Goal: Transaction & Acquisition: Download file/media

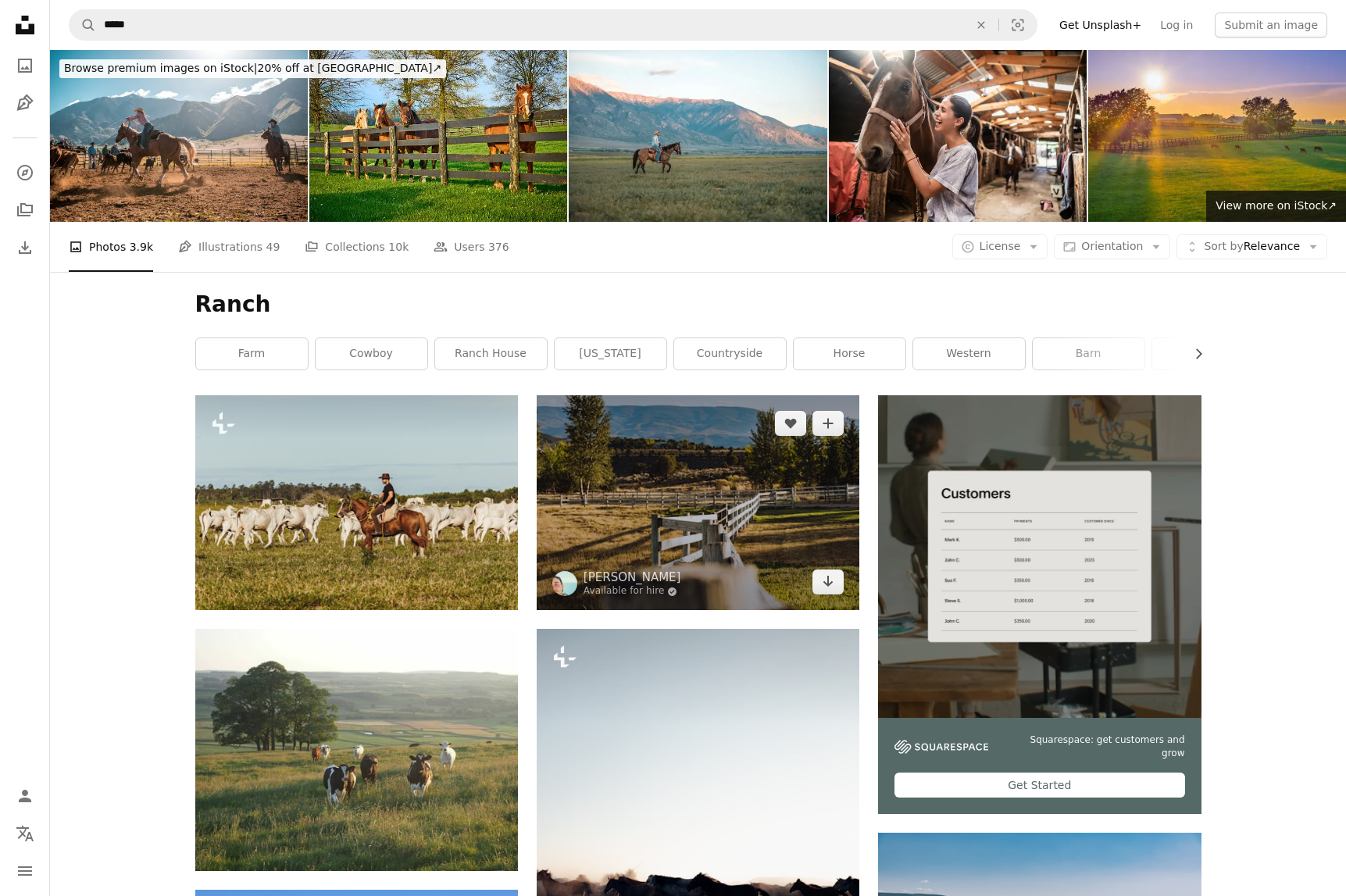
click at [671, 484] on img at bounding box center [698, 503] width 323 height 215
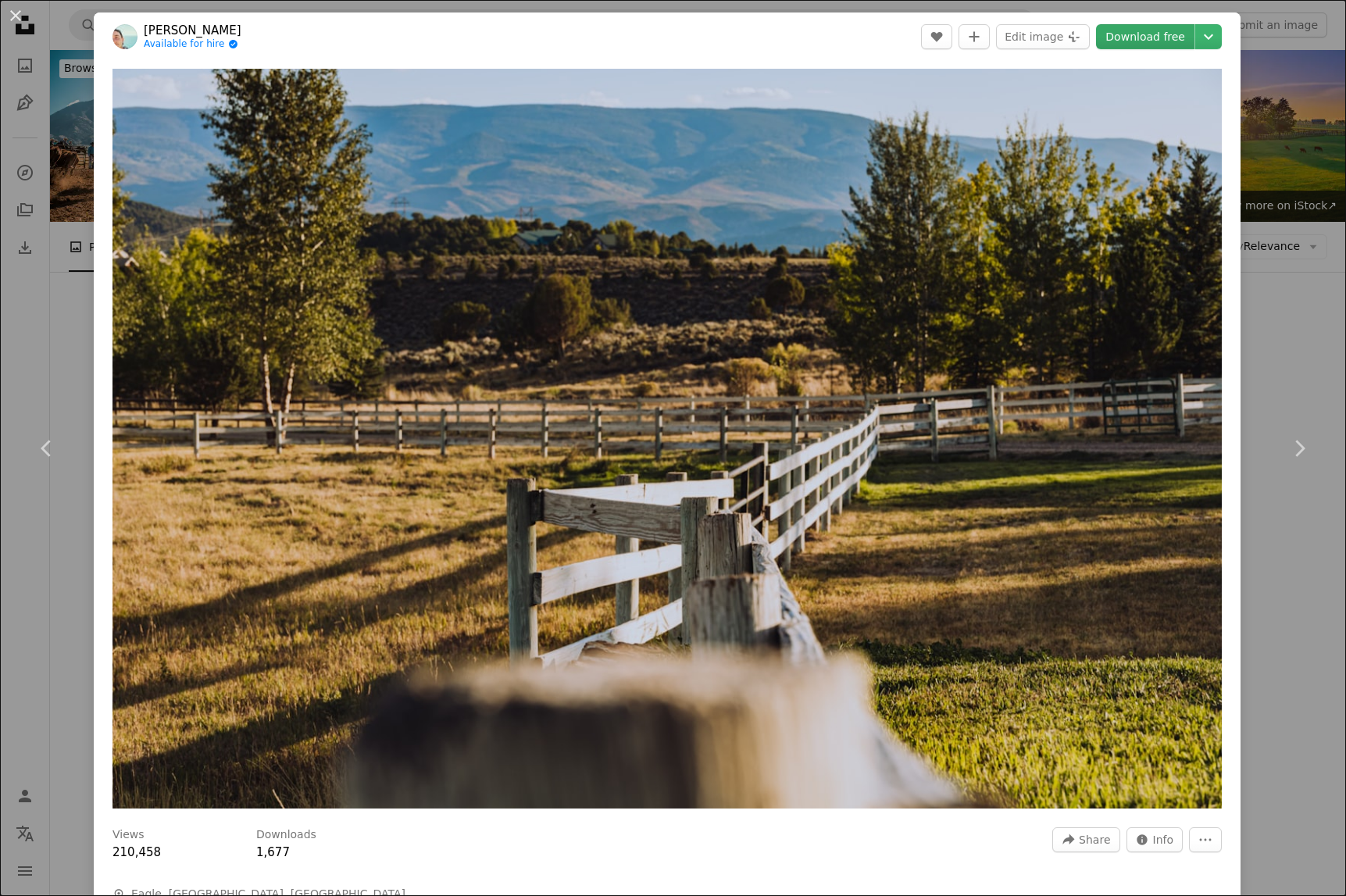
click at [1155, 39] on link "Download free" at bounding box center [1145, 37] width 98 height 25
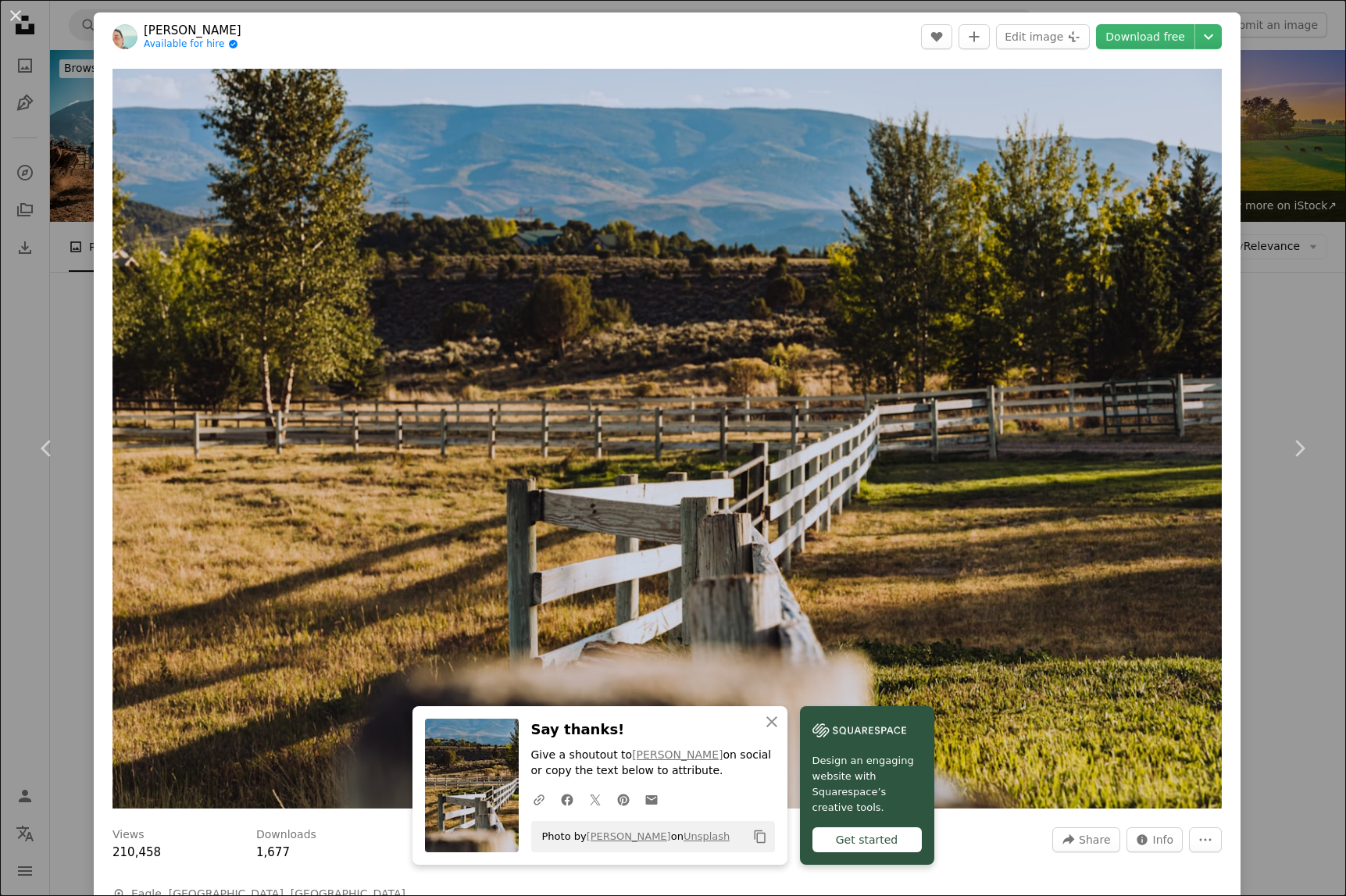
click at [445, 52] on header "[PERSON_NAME] Available for hire A checkmark inside of a circle A heart A plus …" at bounding box center [666, 36] width 1147 height 48
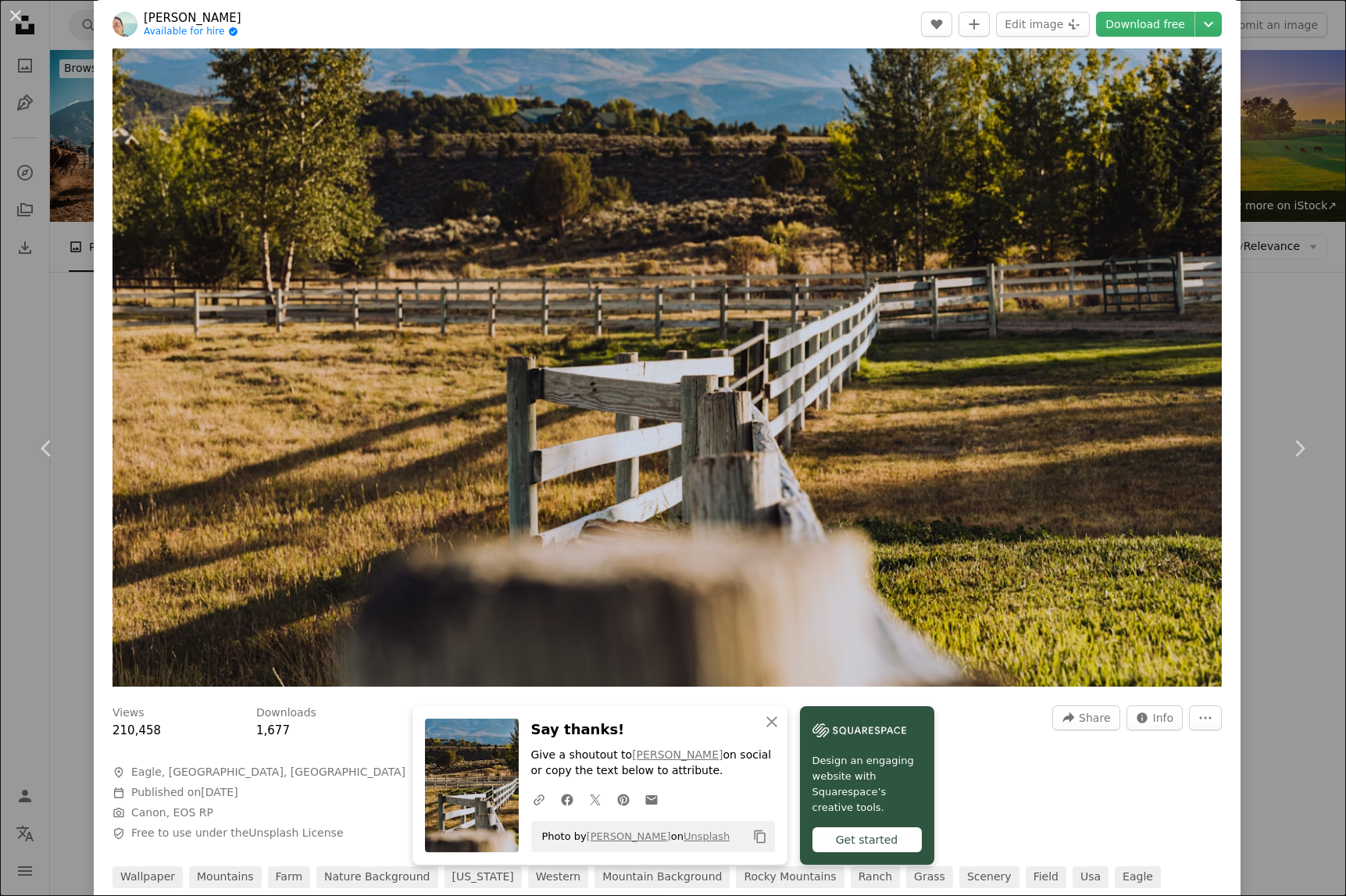
scroll to position [53, 0]
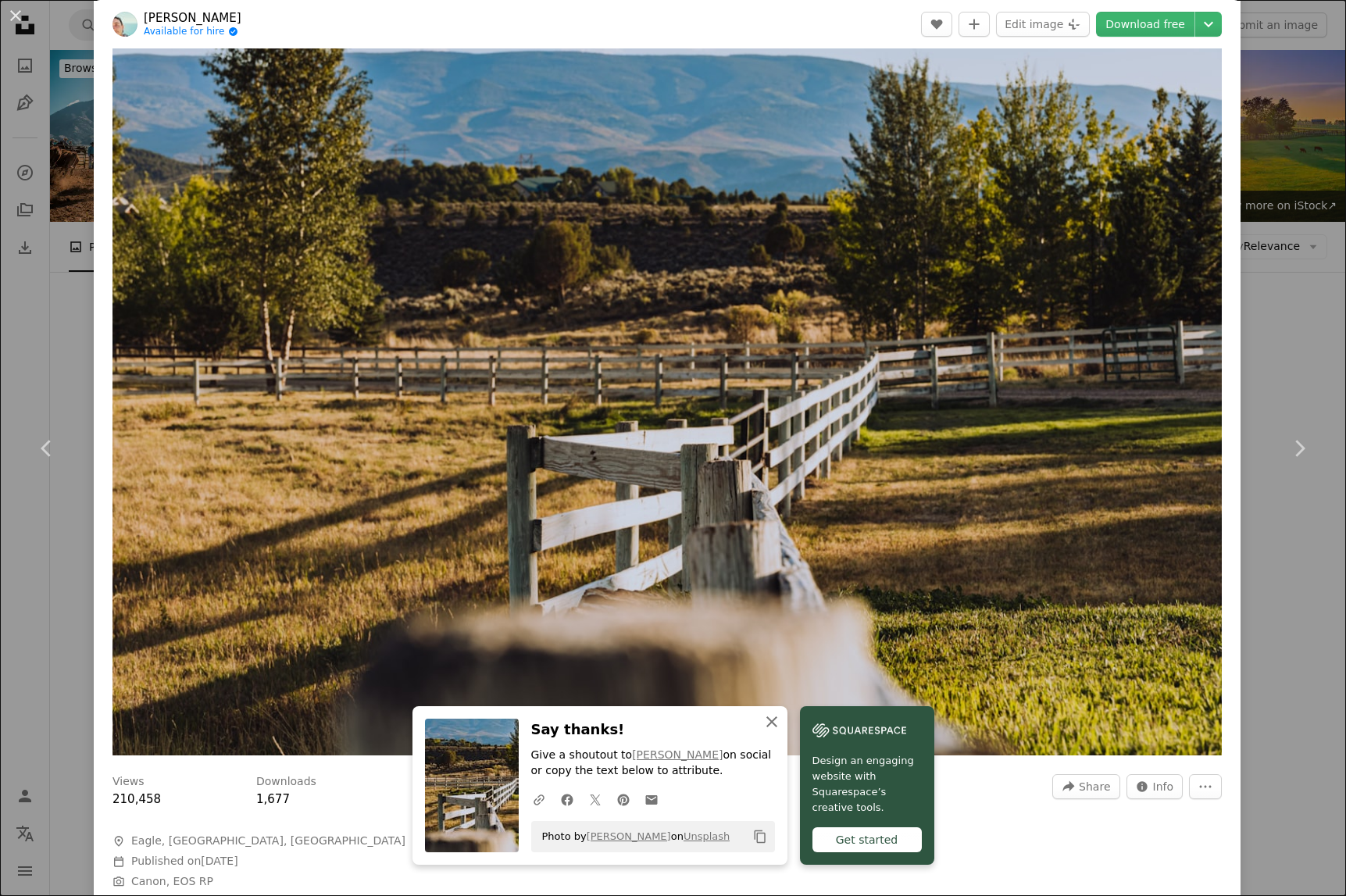
click at [771, 723] on icon "button" at bounding box center [771, 721] width 11 height 11
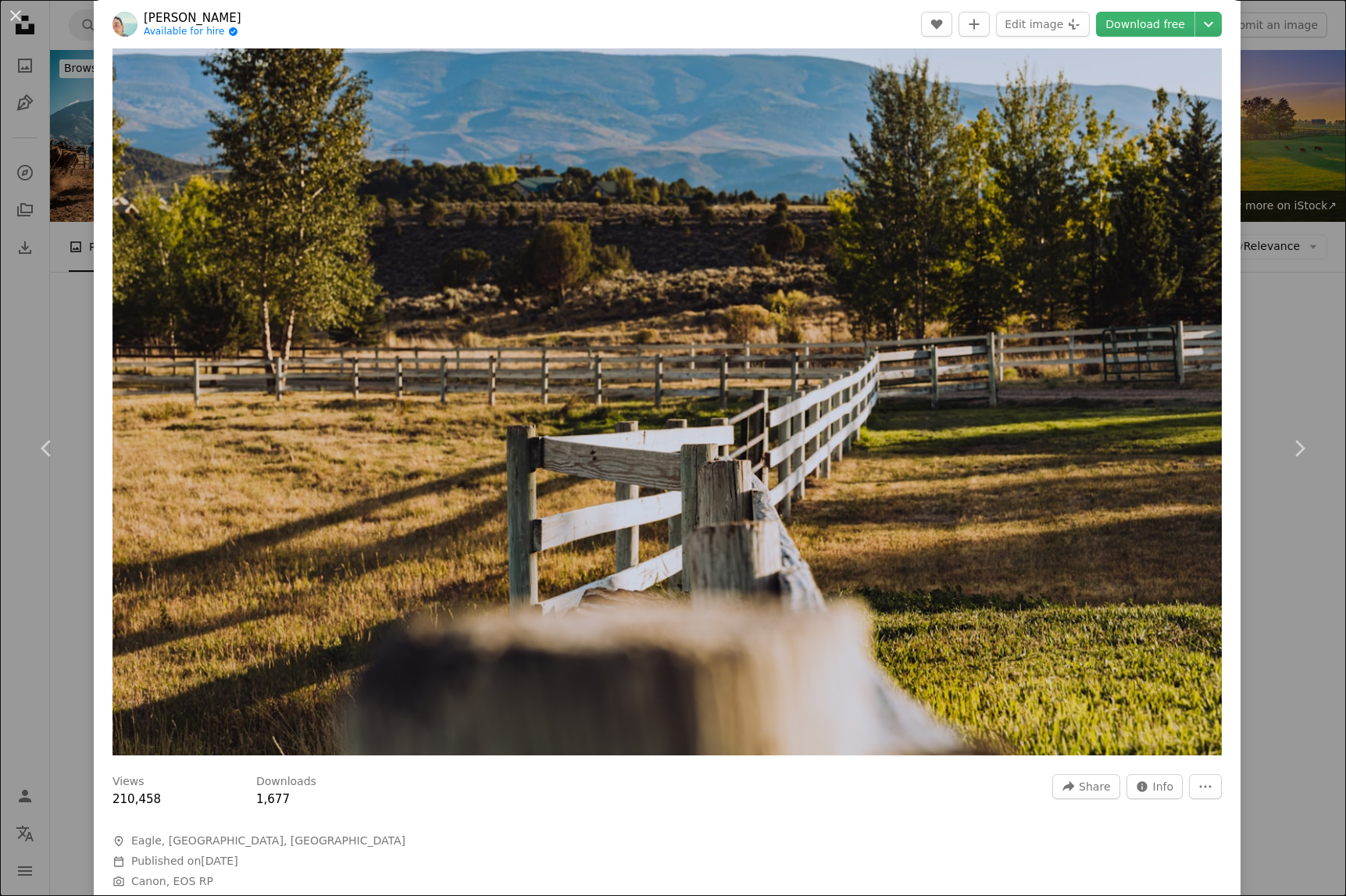
scroll to position [0, 0]
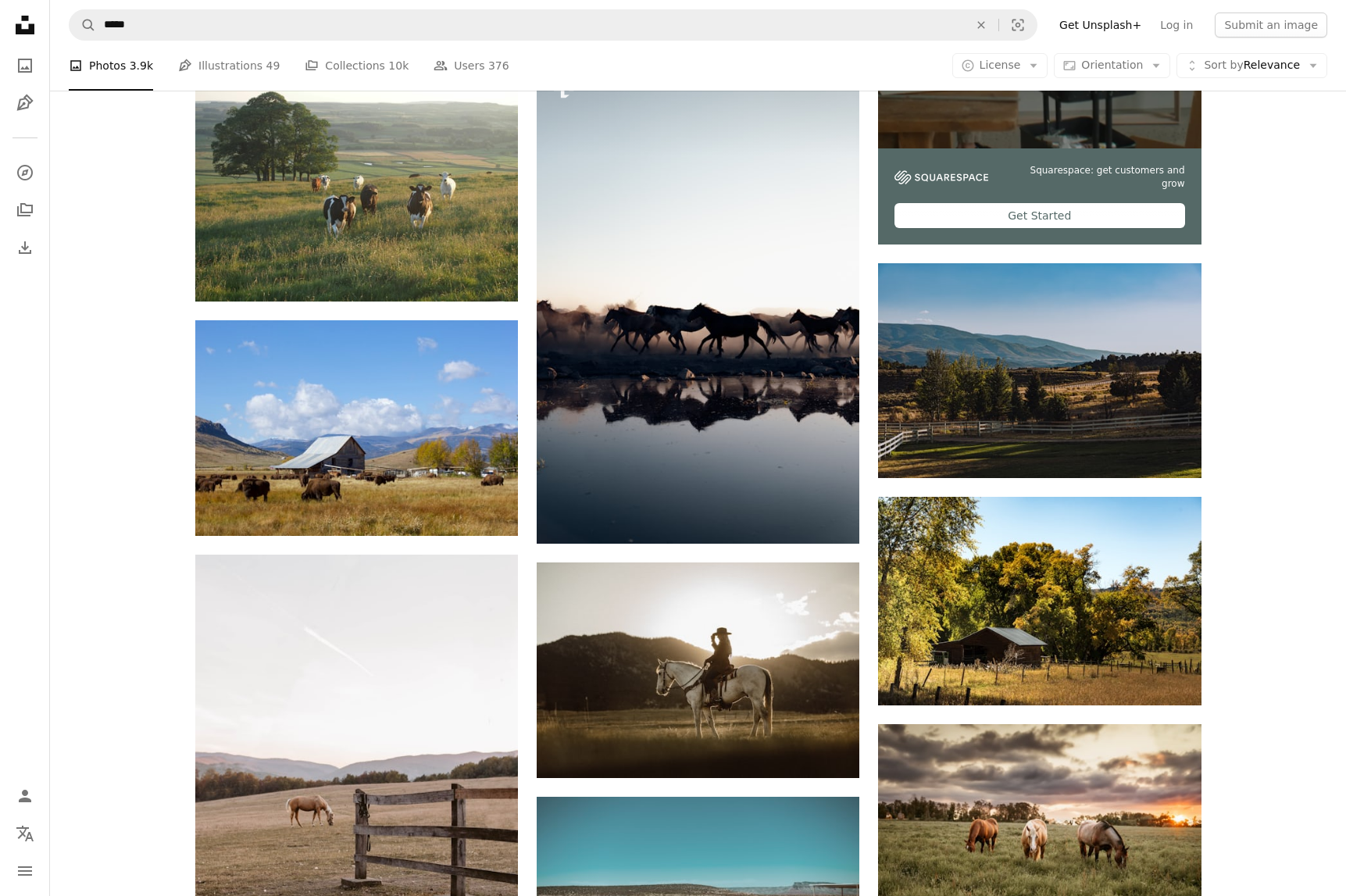
scroll to position [590, 0]
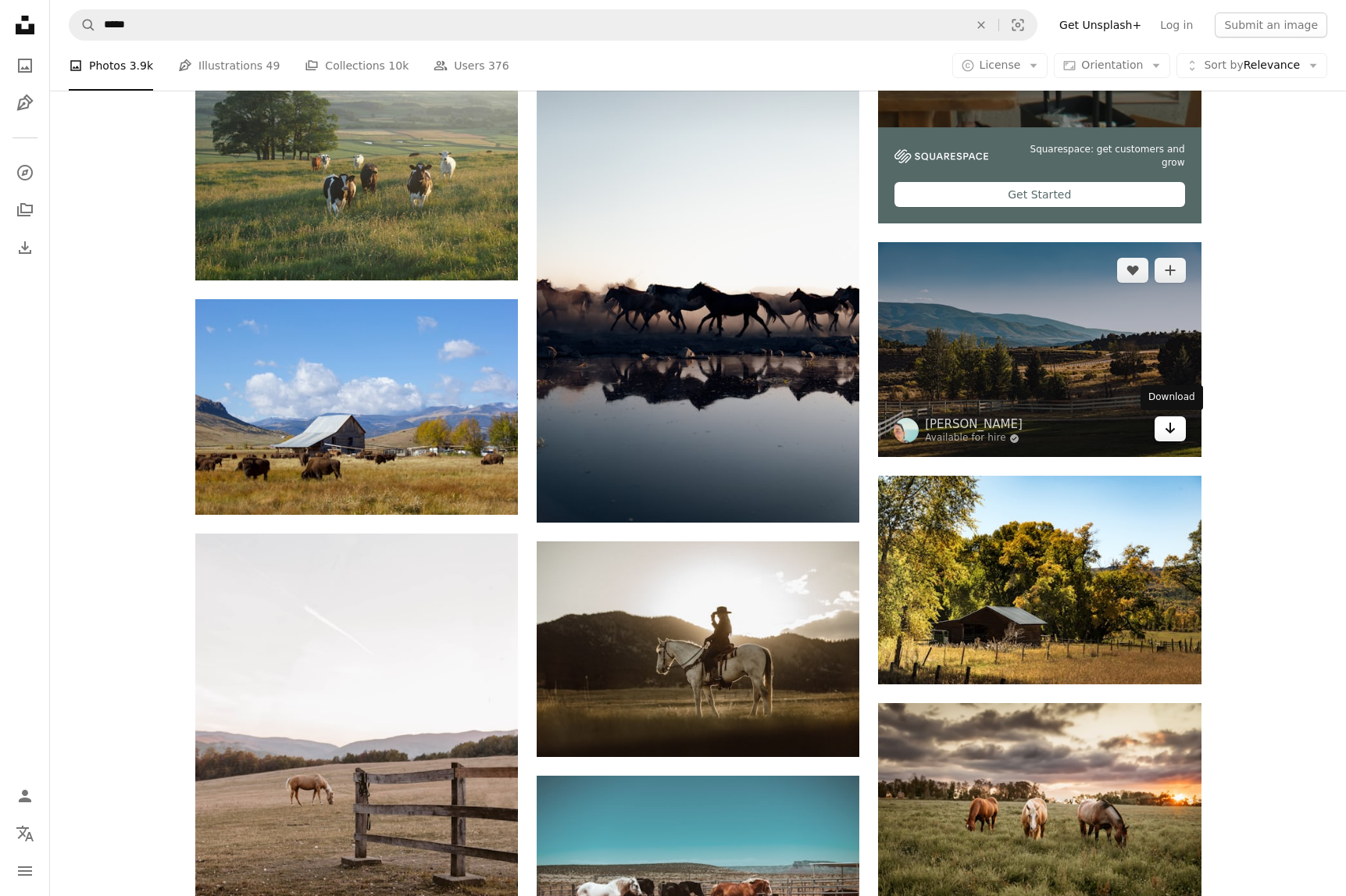
click at [1173, 434] on icon "Arrow pointing down" at bounding box center [1170, 428] width 12 height 19
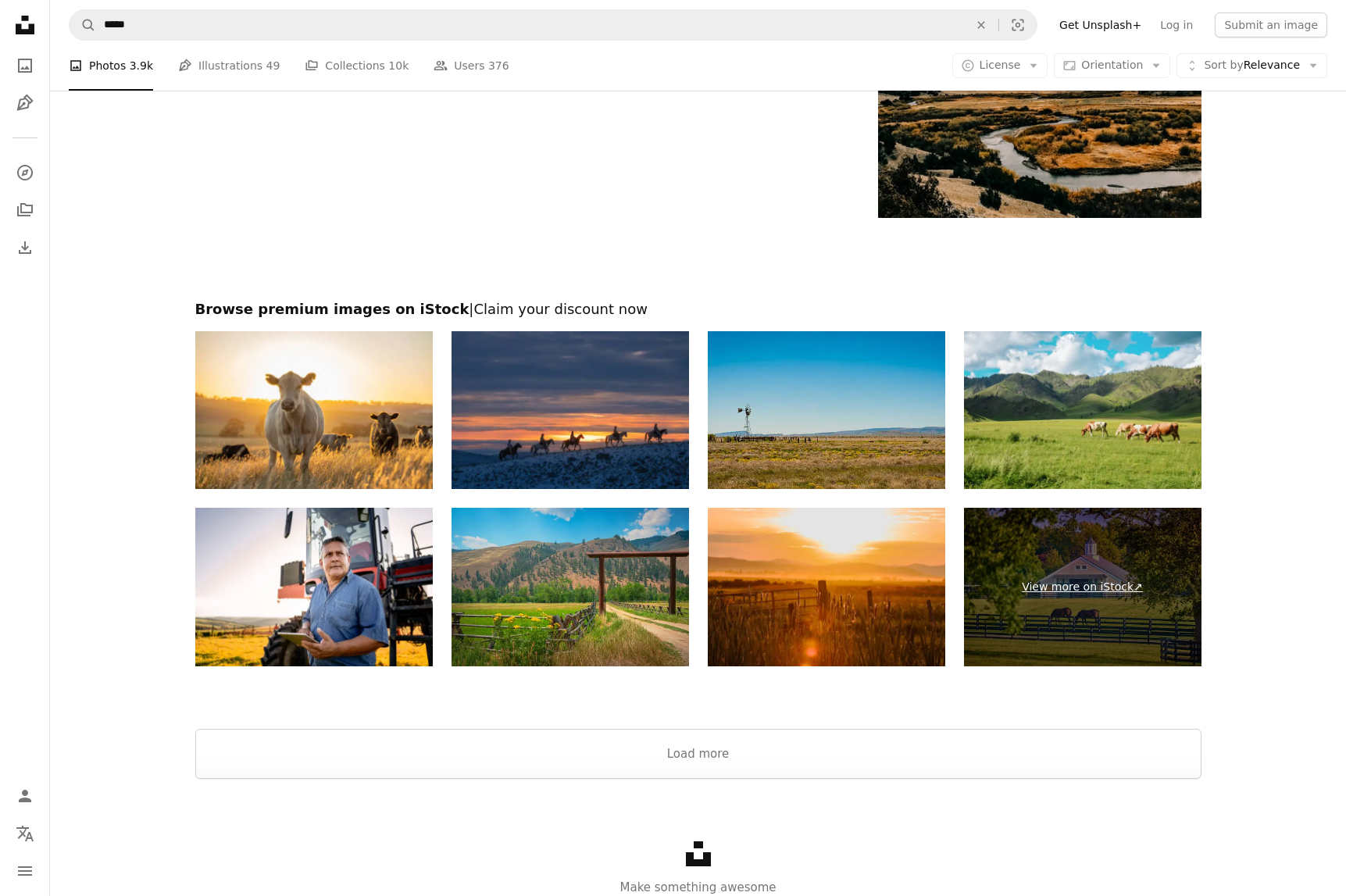
scroll to position [2602, 0]
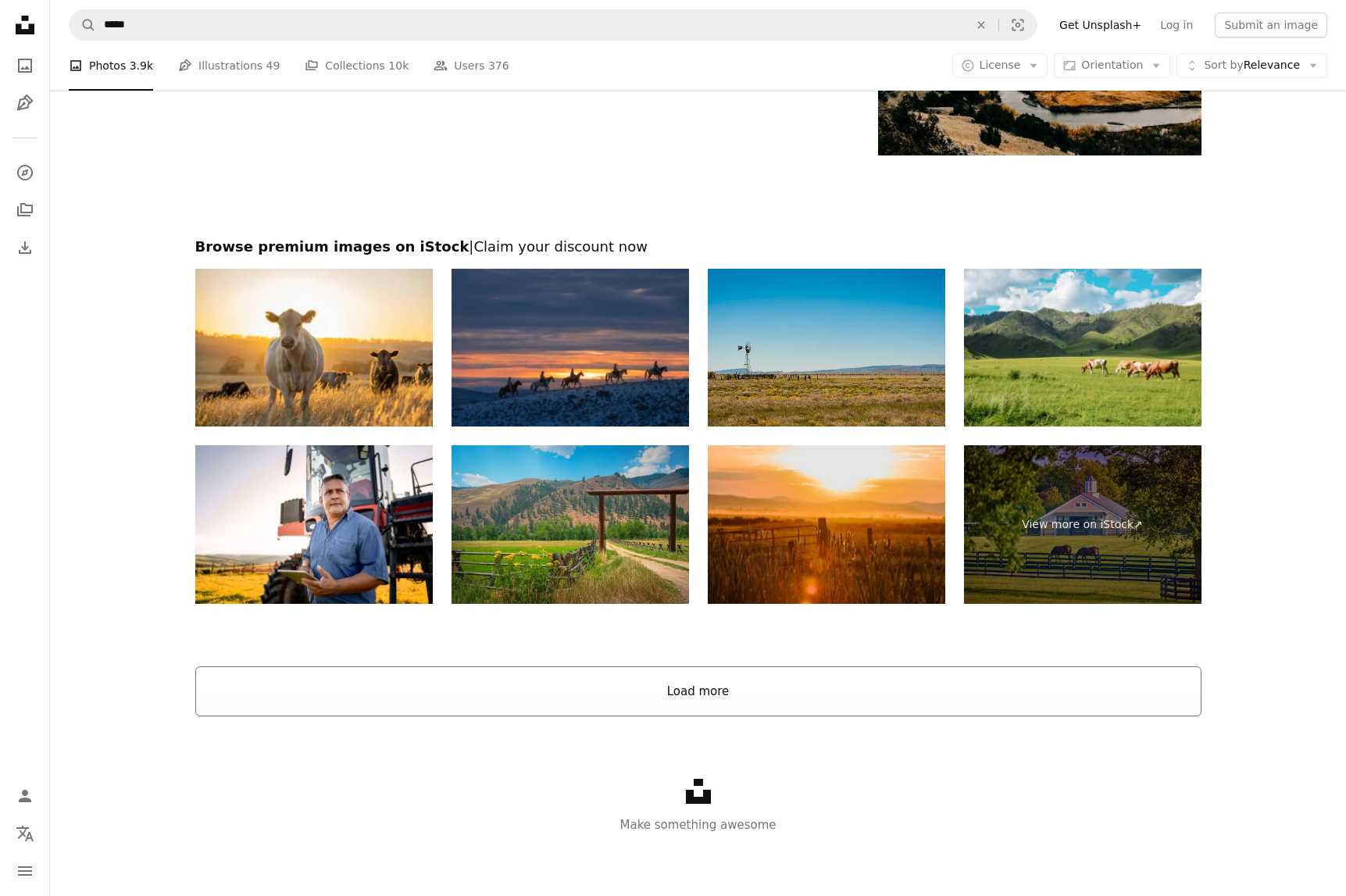
click at [837, 674] on button "Load more" at bounding box center [698, 691] width 1006 height 50
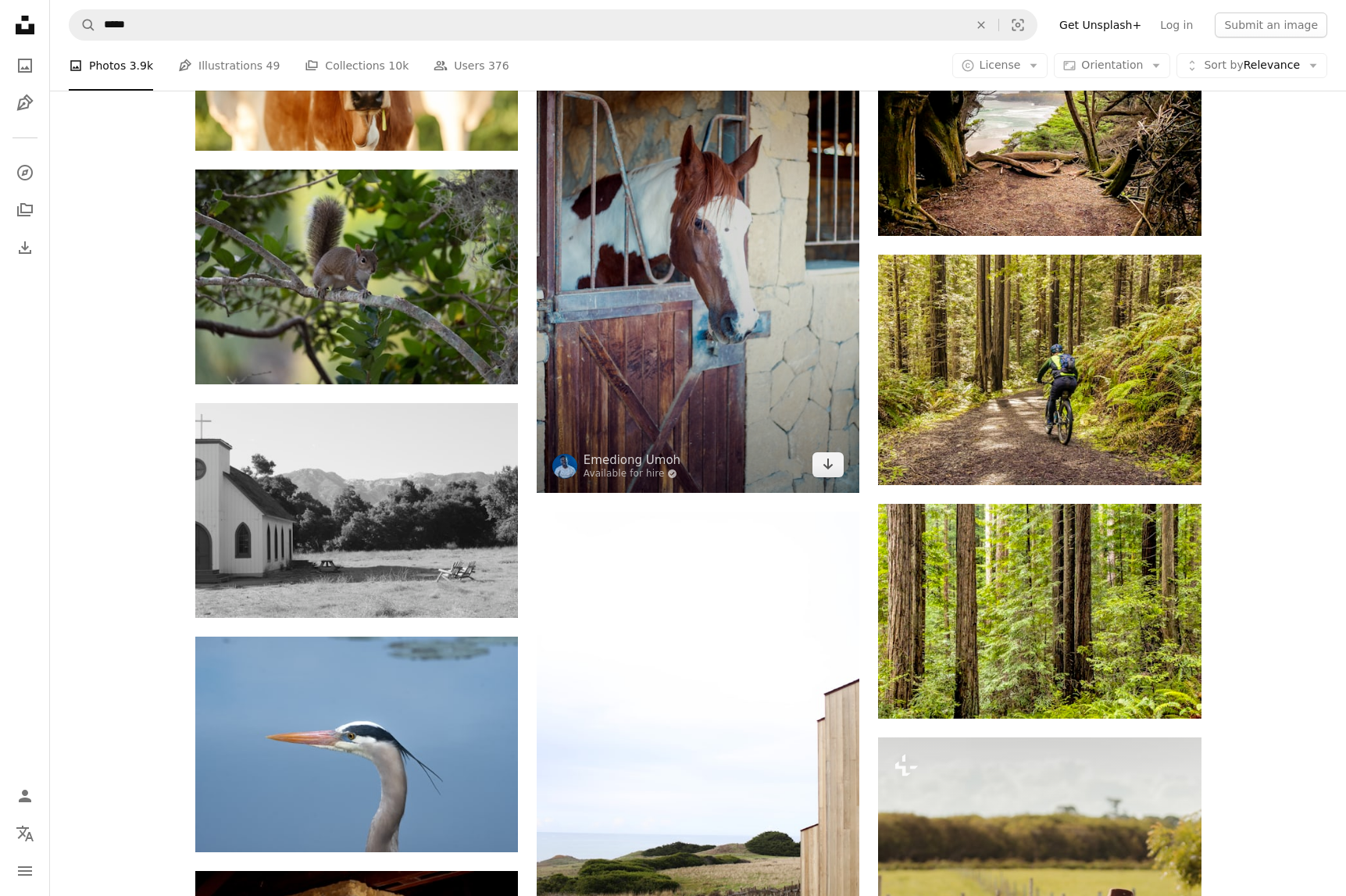
scroll to position [12205, 0]
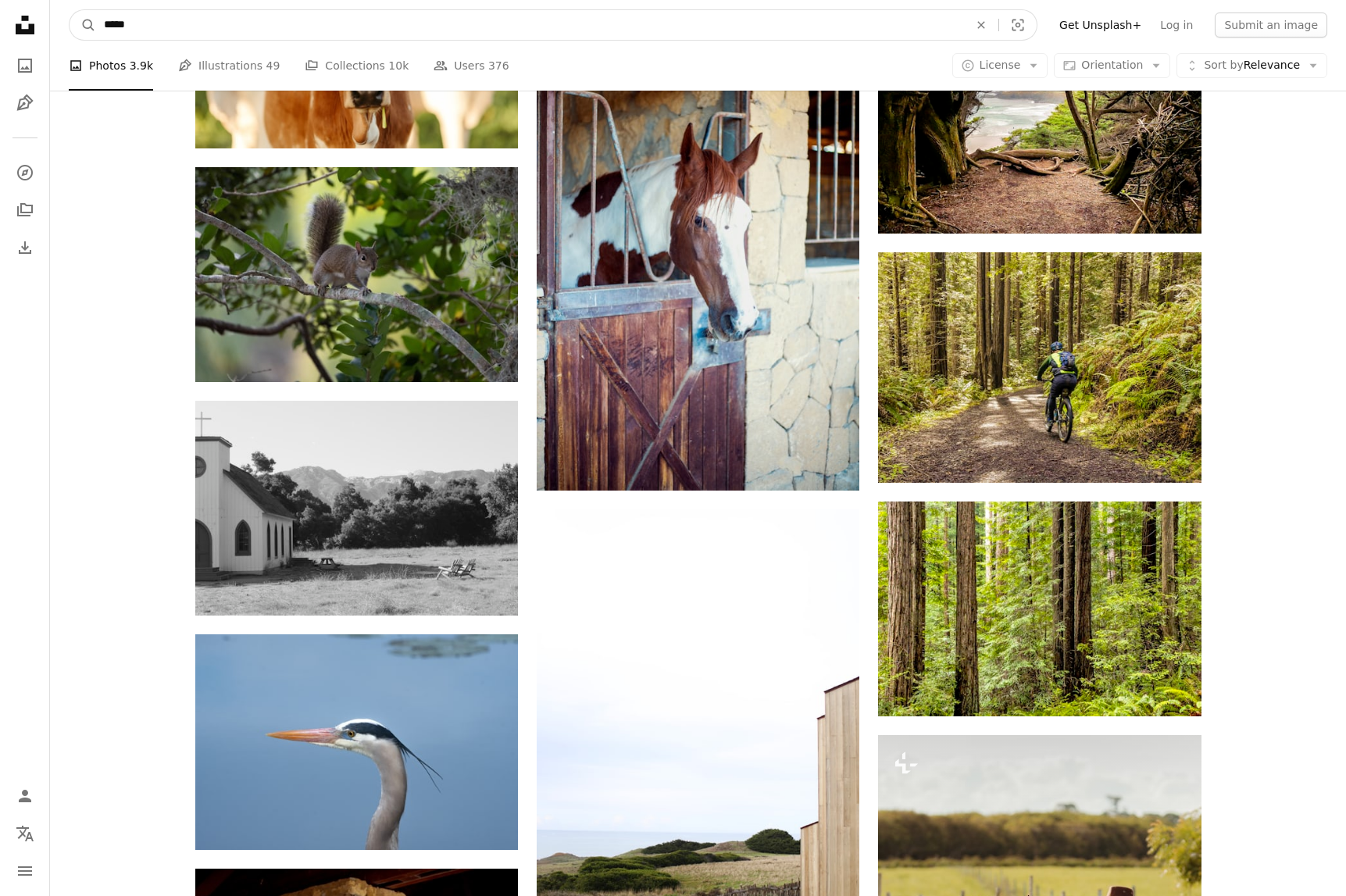
click at [103, 26] on input "*****" at bounding box center [530, 25] width 868 height 30
type input "**********"
click at [70, 10] on button "A magnifying glass" at bounding box center [83, 25] width 26 height 30
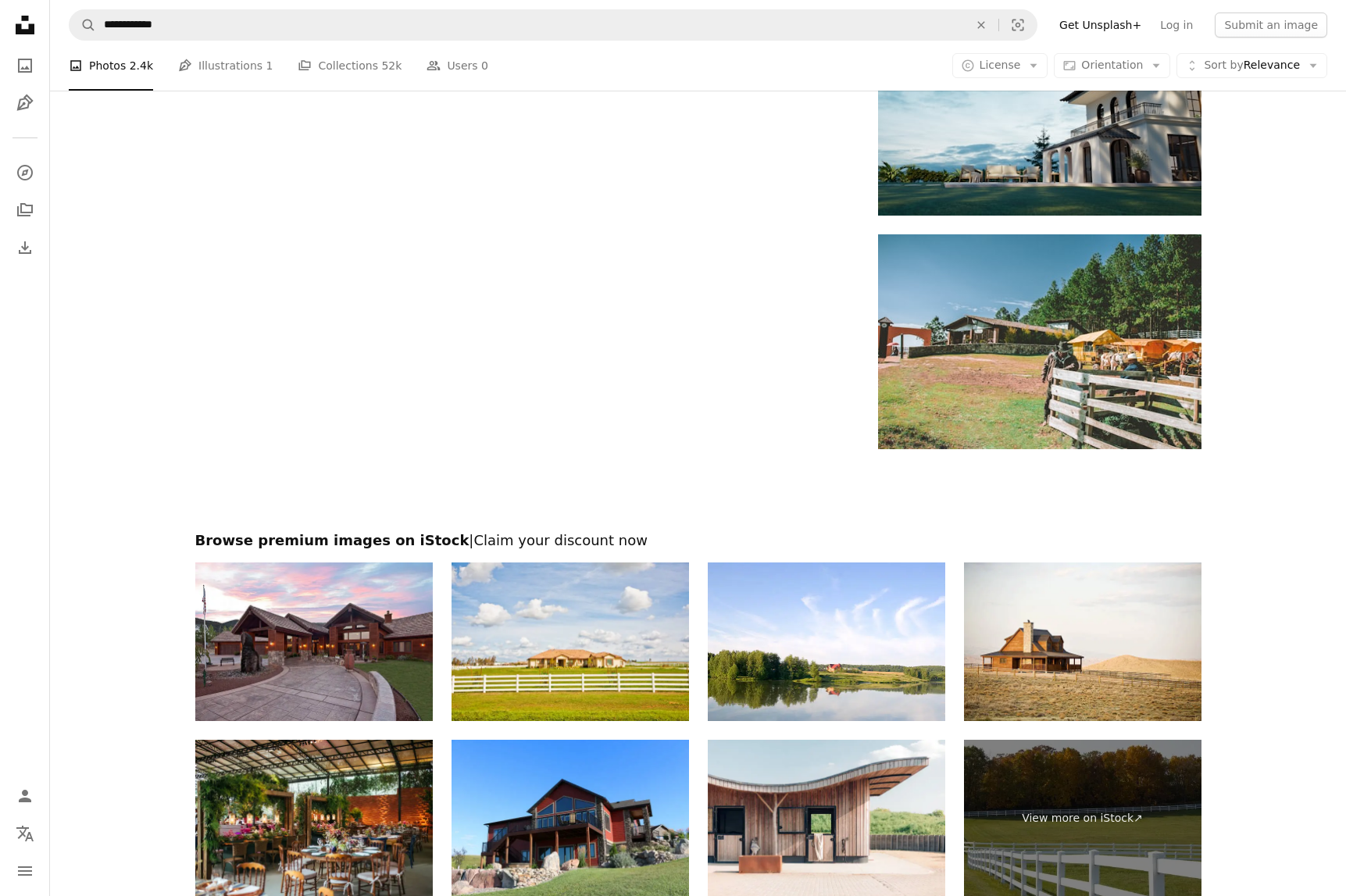
scroll to position [2253, 0]
